Goal: Task Accomplishment & Management: Use online tool/utility

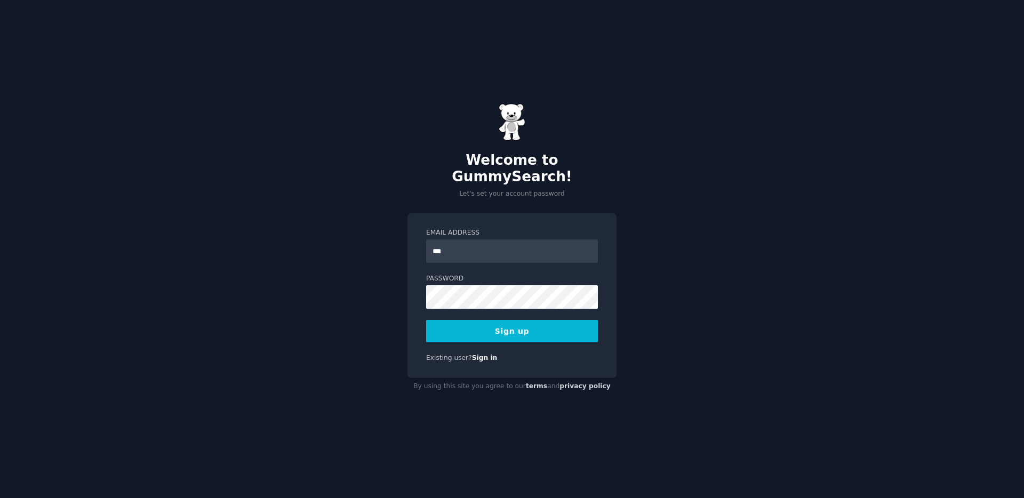
click at [550, 213] on div "Email Address *** Password 8 or more characters Alphanumeric characters No comm…" at bounding box center [512, 295] width 209 height 165
click at [538, 243] on input "***" at bounding box center [512, 250] width 172 height 23
type input "**********"
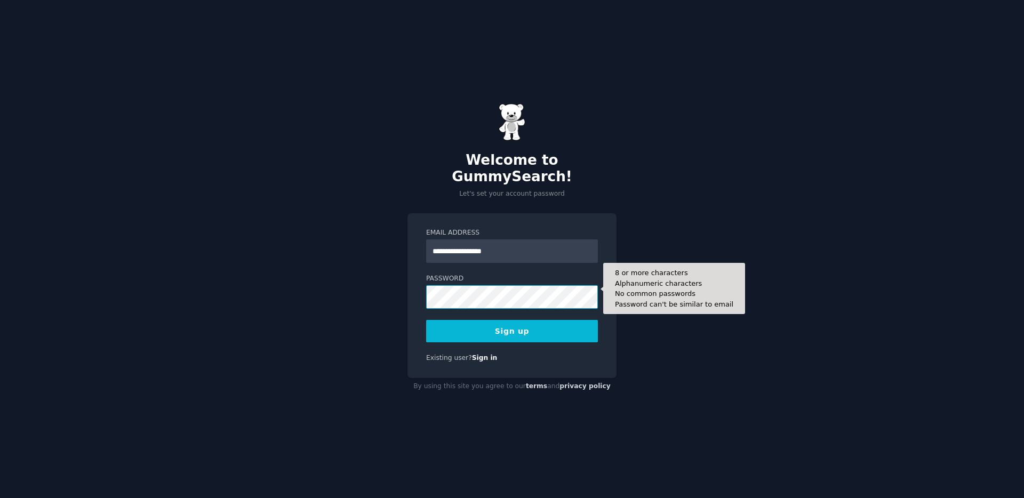
click at [426, 320] on button "Sign up" at bounding box center [512, 331] width 172 height 22
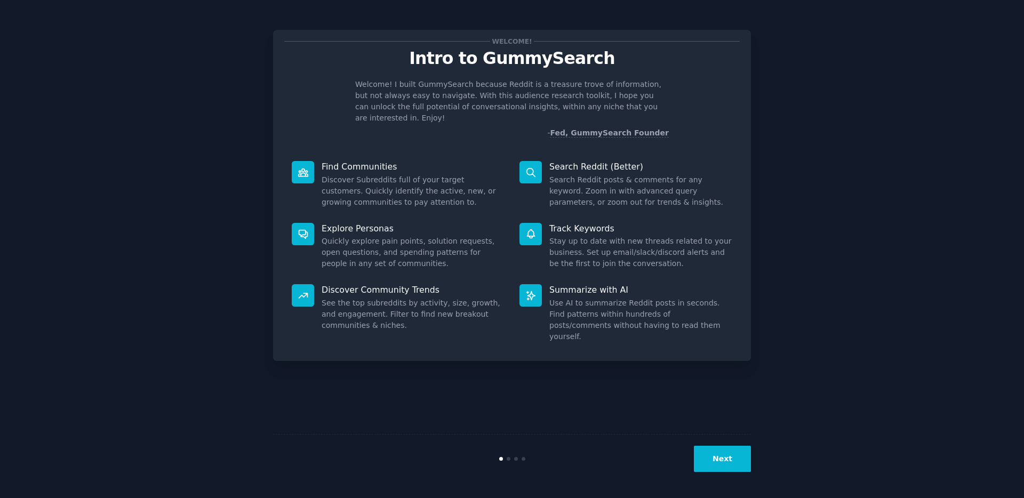
click at [711, 448] on button "Next" at bounding box center [722, 459] width 57 height 26
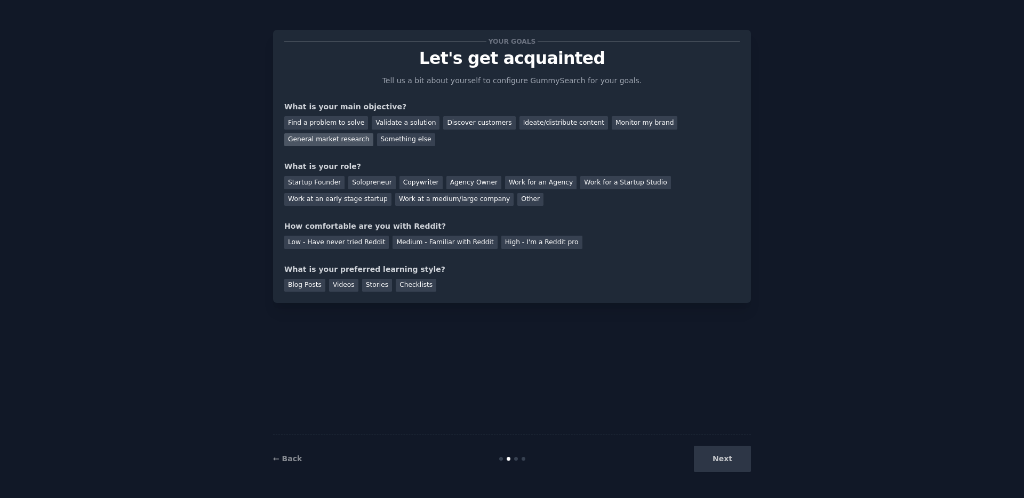
click at [333, 144] on div "General market research" at bounding box center [328, 139] width 89 height 13
click at [520, 125] on div "Ideate/distribute content" at bounding box center [564, 122] width 89 height 13
click at [371, 185] on div "Solopreneur" at bounding box center [371, 182] width 47 height 13
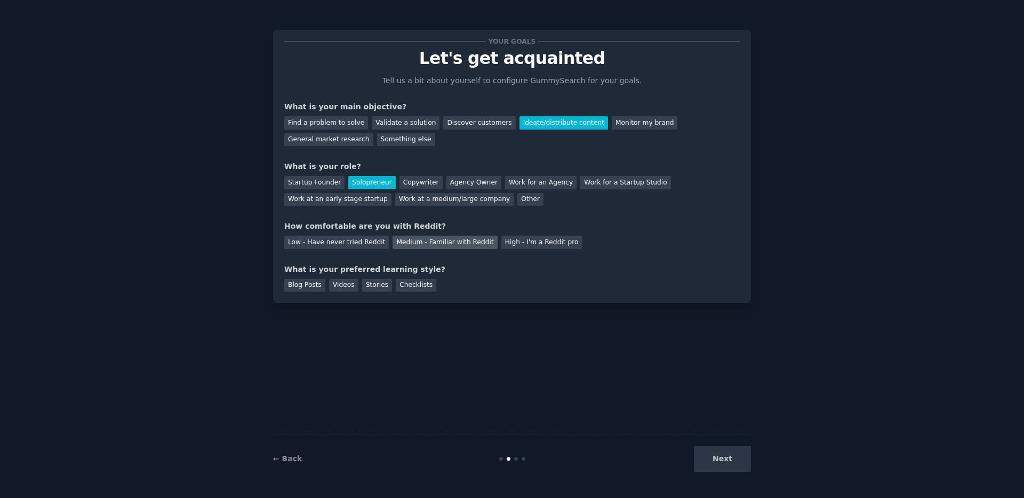
click at [463, 244] on div "Medium - Familiar with Reddit" at bounding box center [445, 242] width 105 height 13
click at [305, 284] on div "Blog Posts" at bounding box center [304, 285] width 41 height 13
click at [726, 465] on button "Next" at bounding box center [722, 459] width 57 height 26
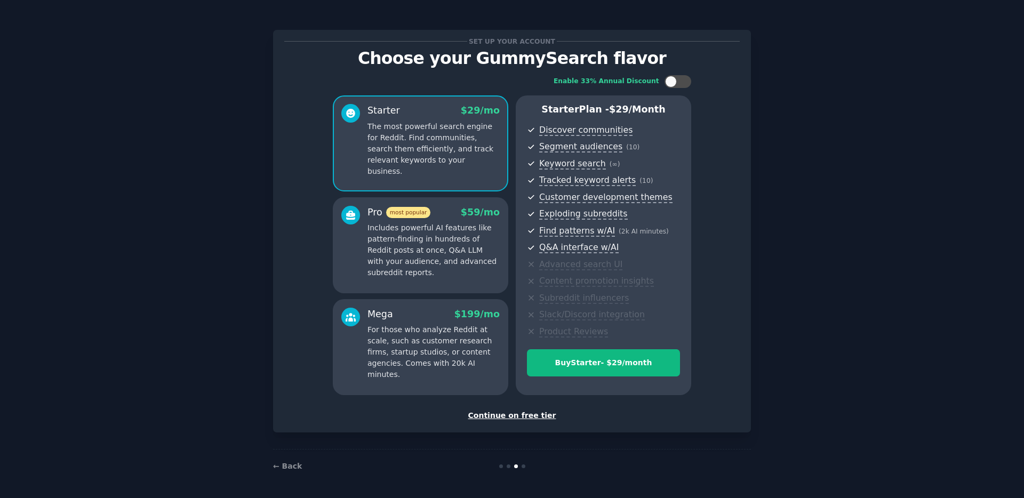
click at [743, 352] on div "Set up your account Choose your GummySearch flavor Enable 33% Annual Discount S…" at bounding box center [512, 231] width 478 height 403
click at [536, 416] on div "Continue on free tier" at bounding box center [512, 415] width 456 height 11
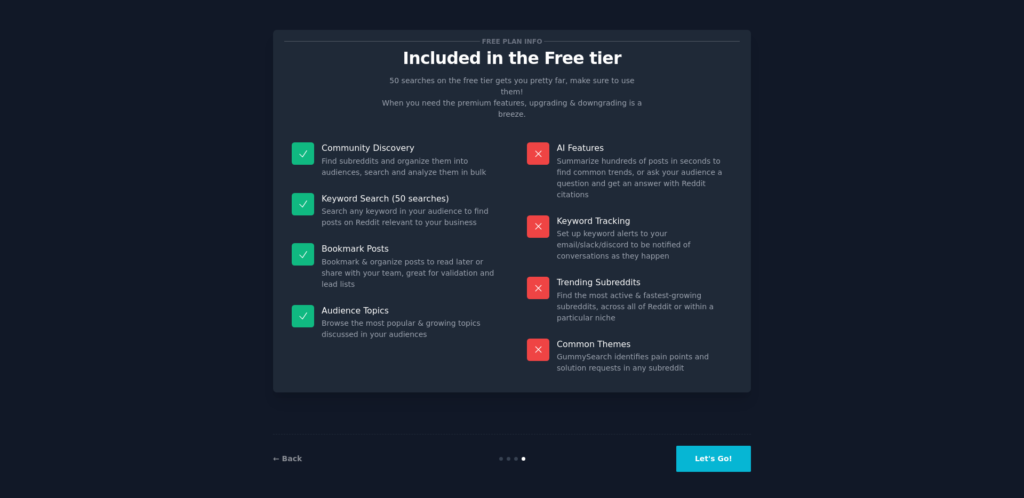
click at [709, 464] on button "Let's Go!" at bounding box center [713, 459] width 75 height 26
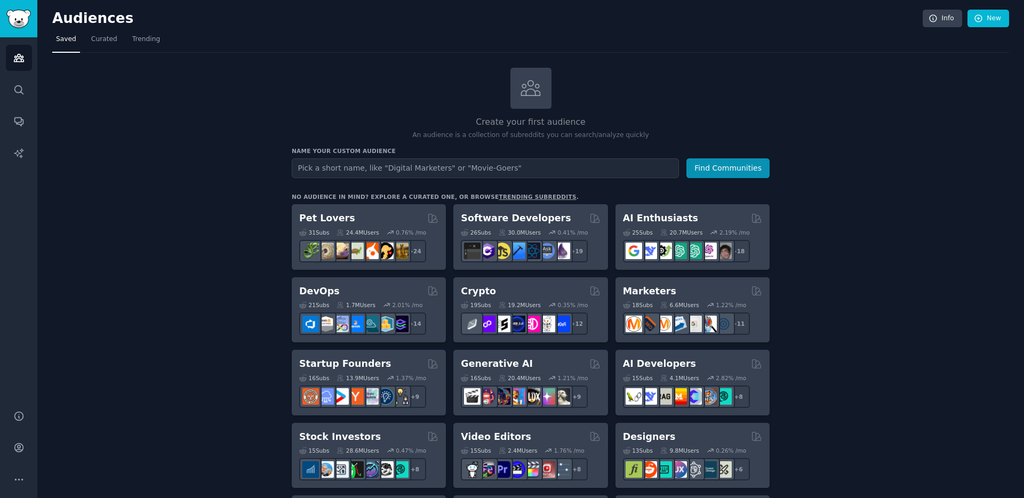
click at [389, 165] on input "text" at bounding box center [485, 168] width 387 height 20
type input "[GEOGRAPHIC_DATA]"
click at [686, 158] on button "Find Communities" at bounding box center [727, 168] width 83 height 20
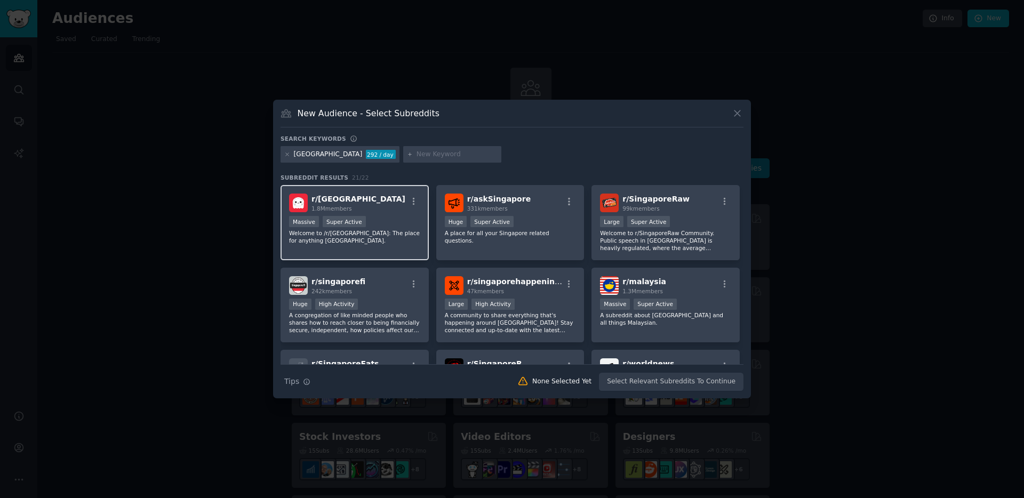
click at [357, 202] on div "r/ [GEOGRAPHIC_DATA] 1.8M members" at bounding box center [354, 203] width 131 height 19
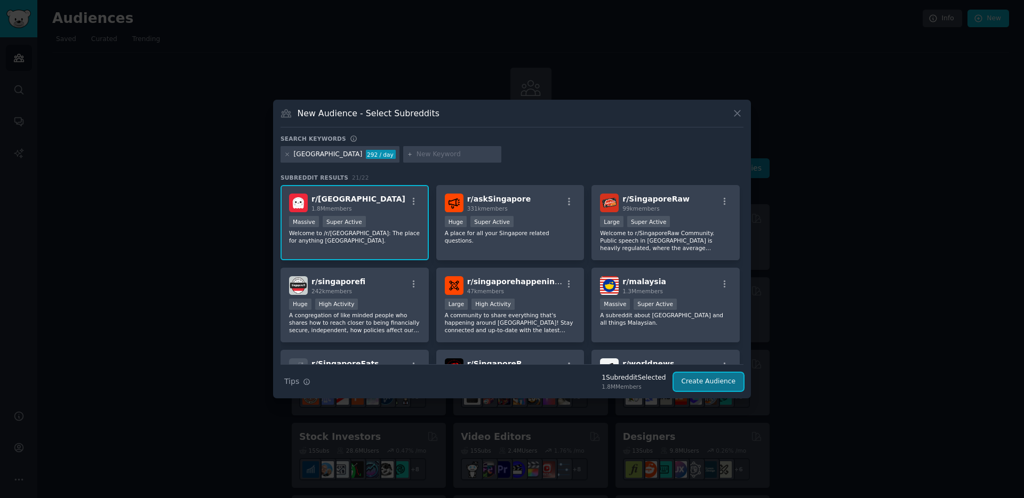
click at [698, 389] on button "Create Audience" at bounding box center [709, 382] width 70 height 18
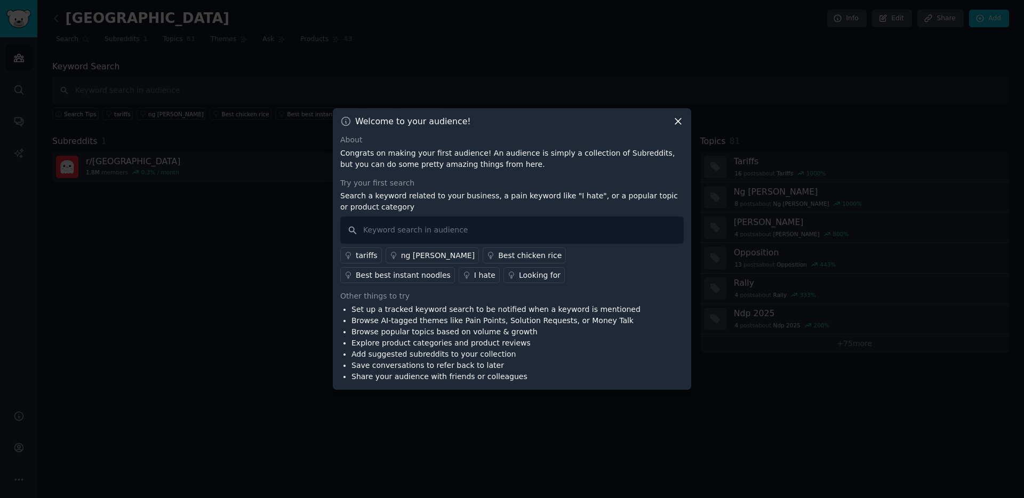
click at [678, 121] on icon at bounding box center [678, 122] width 6 height 6
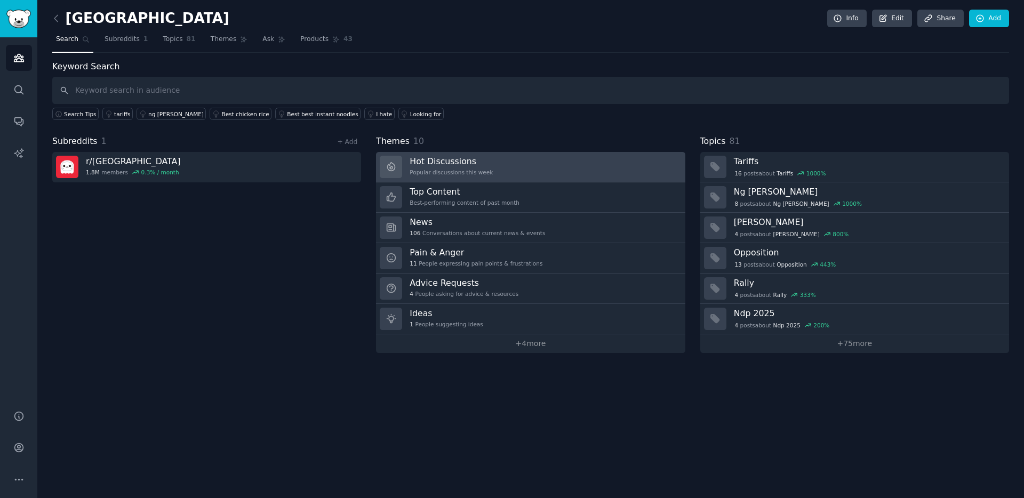
click at [443, 174] on div "Popular discussions this week" at bounding box center [451, 172] width 83 height 7
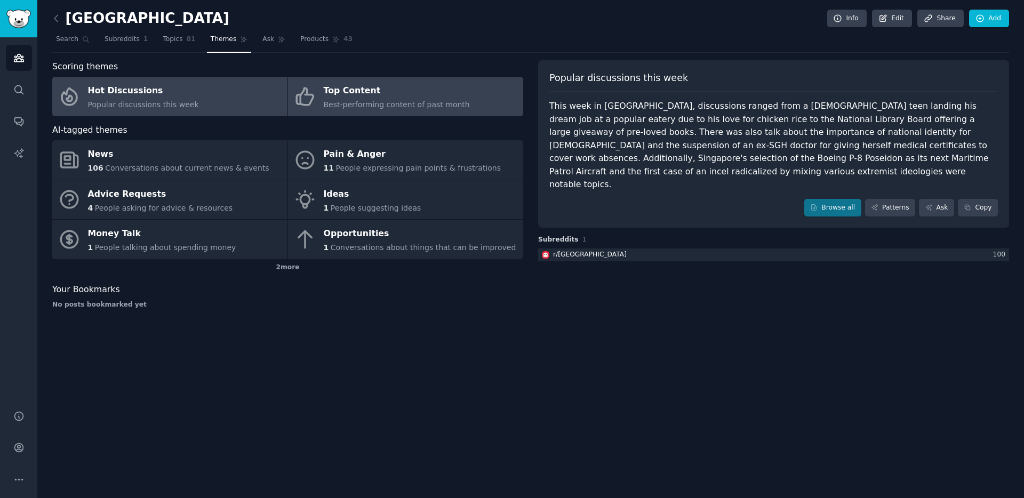
click at [344, 114] on link "Top Content Best-performing content of past month" at bounding box center [405, 96] width 235 height 39
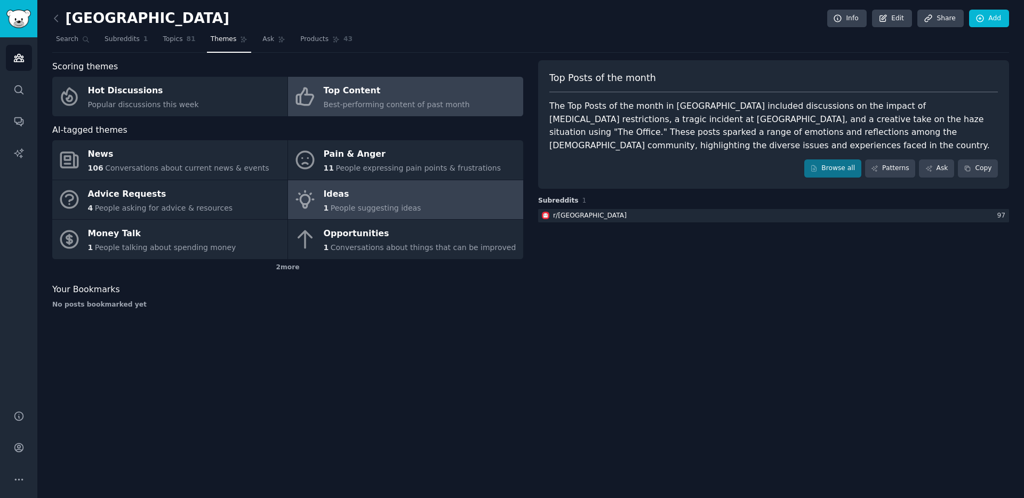
click at [347, 206] on span "People suggesting ideas" at bounding box center [376, 208] width 91 height 9
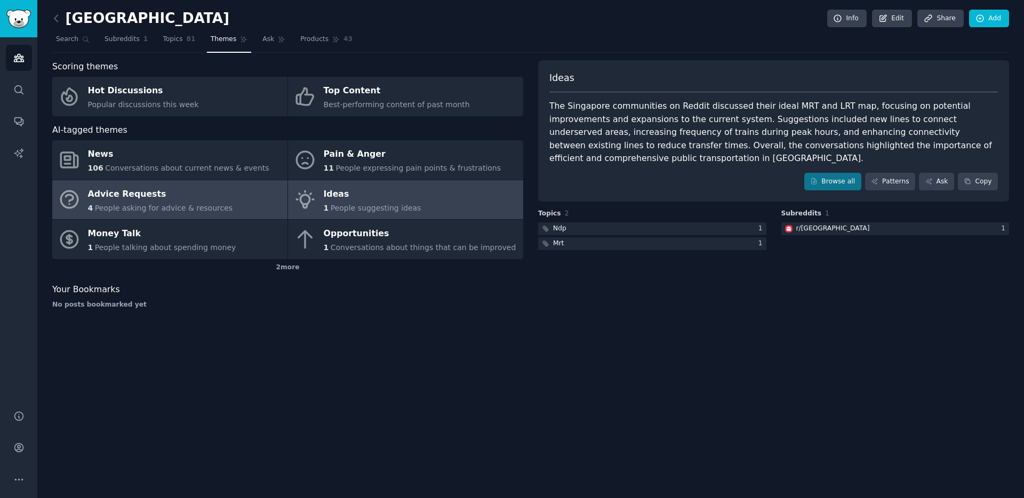
click at [220, 204] on span "People asking for advice & resources" at bounding box center [164, 208] width 138 height 9
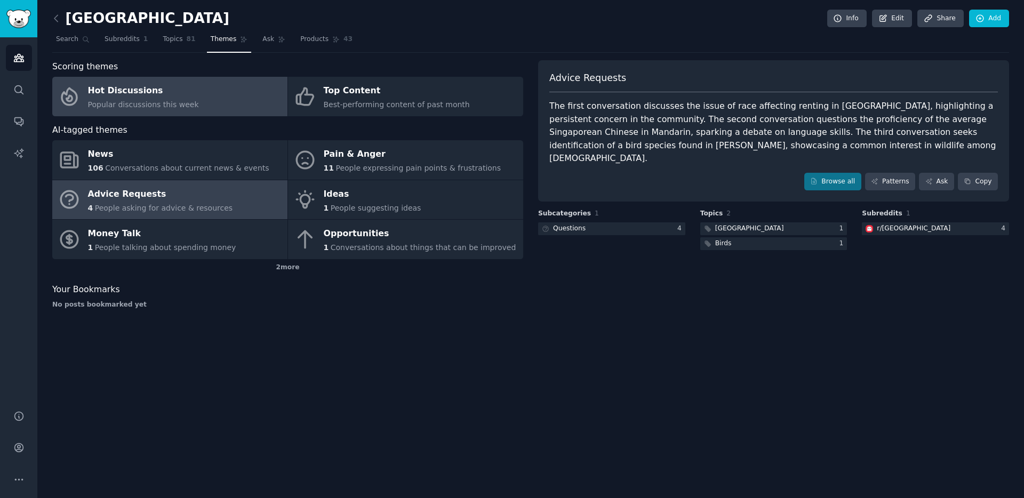
click at [163, 108] on span "Popular discussions this week" at bounding box center [143, 104] width 111 height 9
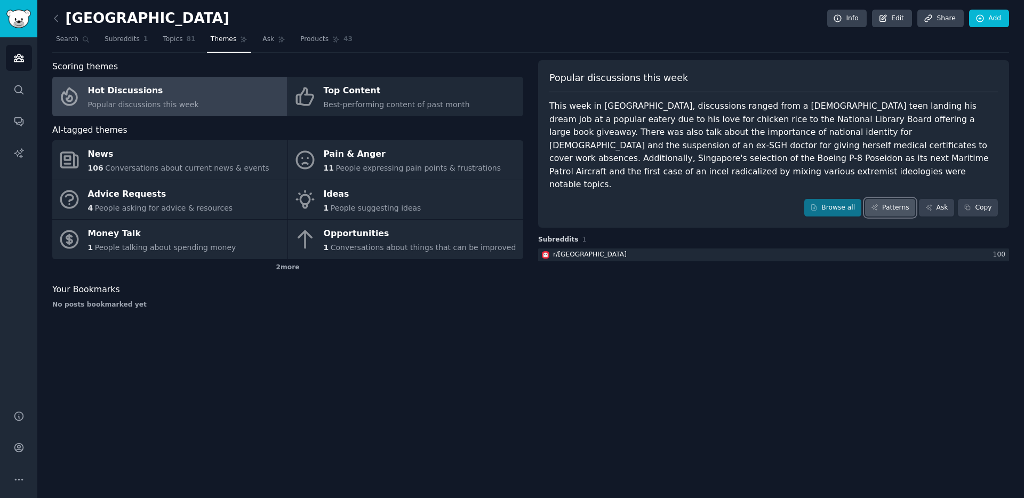
click at [884, 199] on link "Patterns" at bounding box center [890, 208] width 50 height 18
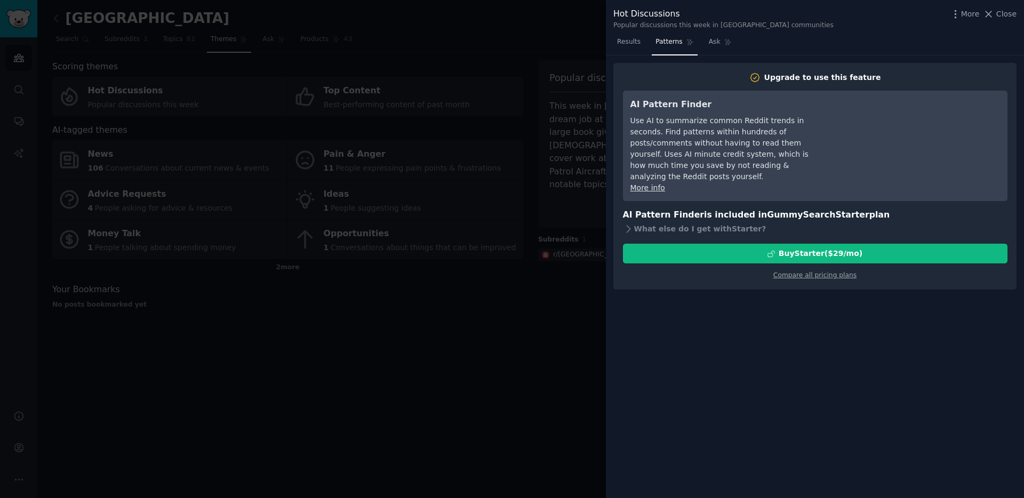
click at [539, 341] on div at bounding box center [512, 249] width 1024 height 498
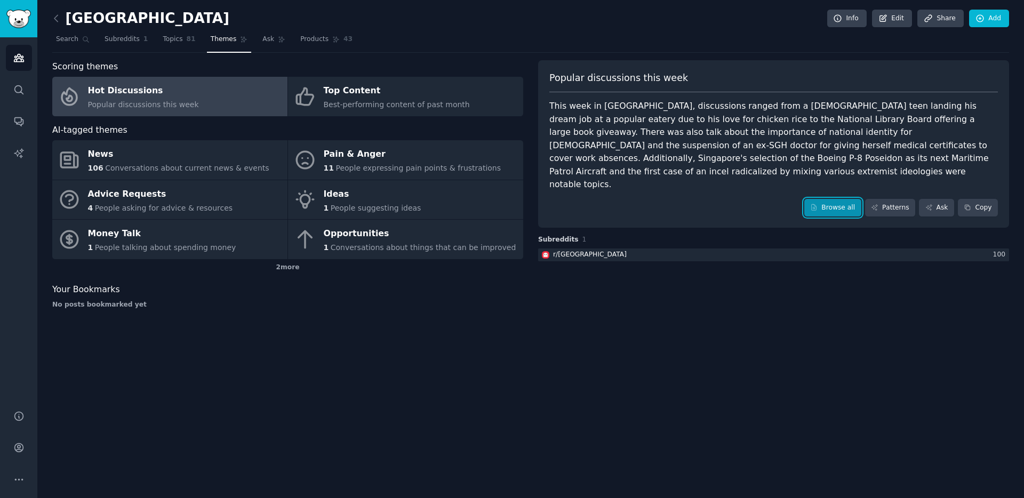
click at [838, 199] on link "Browse all" at bounding box center [832, 208] width 57 height 18
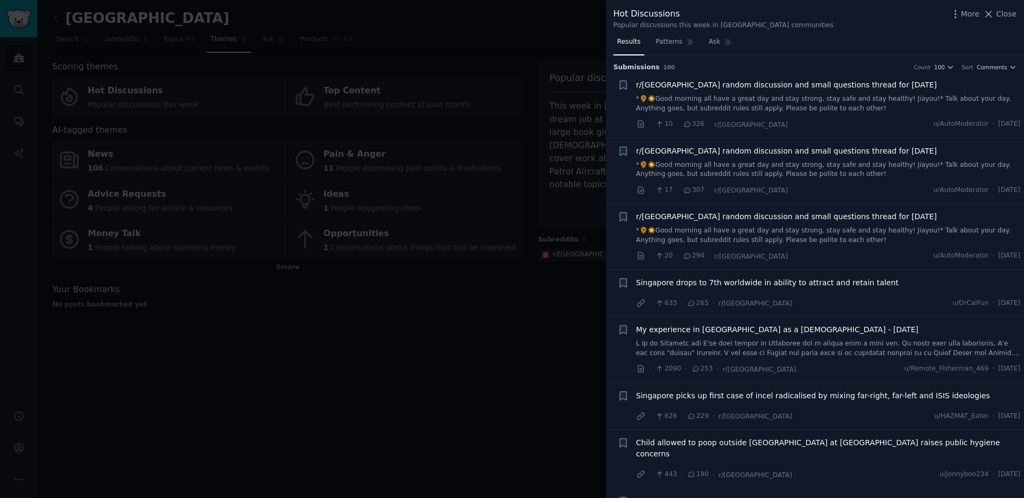
click at [369, 375] on div at bounding box center [512, 249] width 1024 height 498
